Goal: Submit feedback/report problem

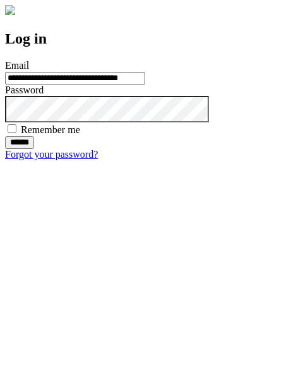
click at [34, 149] on input "******" at bounding box center [19, 142] width 29 height 13
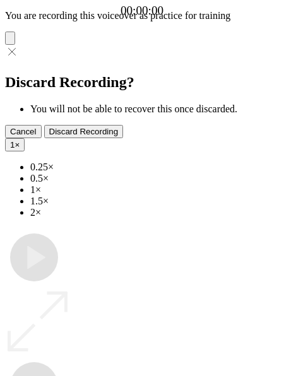
type input "**********"
